Goal: Check status

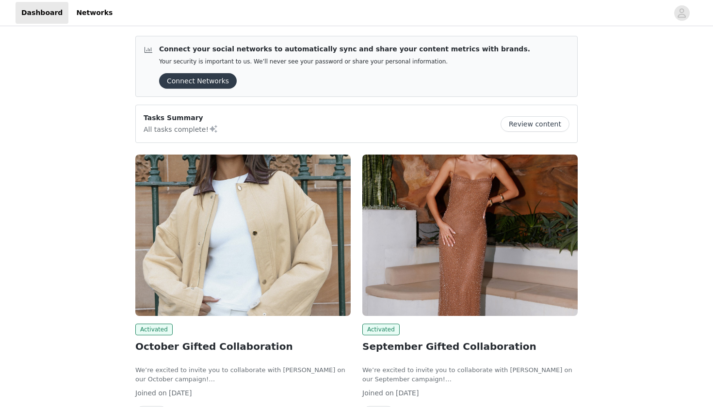
click at [149, 406] on button "View" at bounding box center [151, 414] width 33 height 16
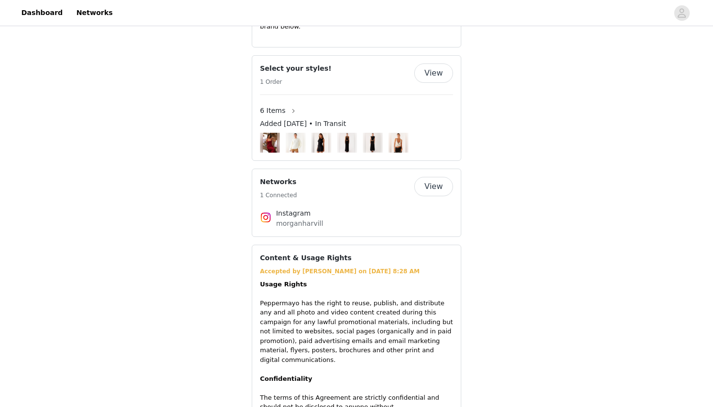
scroll to position [703, 0]
click at [431, 63] on button "View" at bounding box center [433, 72] width 39 height 19
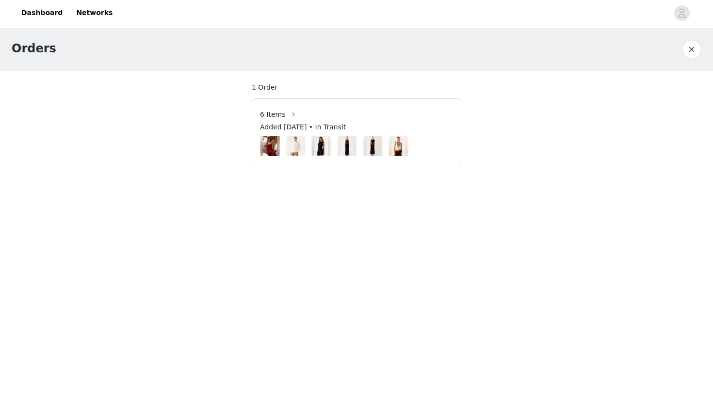
click at [277, 113] on span "6 Items" at bounding box center [273, 115] width 26 height 10
click at [292, 114] on button "button" at bounding box center [294, 115] width 16 height 16
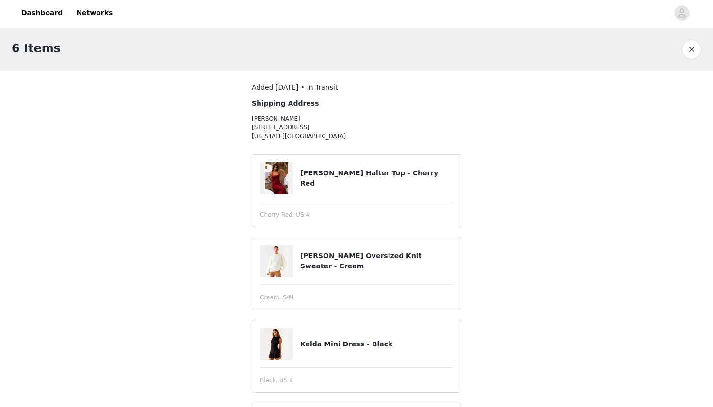
click at [337, 86] on span "Added [DATE] • In Transit" at bounding box center [295, 87] width 86 height 8
